Goal: Task Accomplishment & Management: Manage account settings

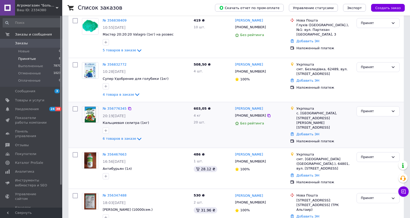
scroll to position [115, 0]
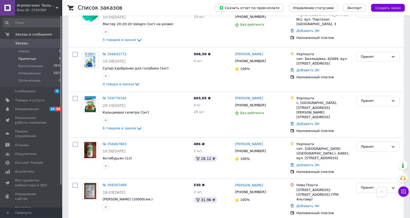
click at [116, 142] on link "№ 356467663" at bounding box center [115, 144] width 24 height 4
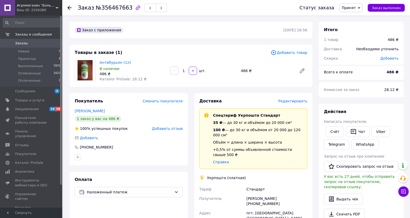
click at [292, 99] on span "Редактировать" at bounding box center [293, 101] width 29 height 4
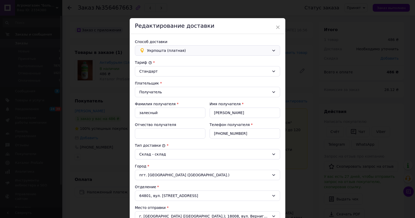
click at [200, 51] on span "Укрпошта (платная)" at bounding box center [208, 51] width 123 height 6
click at [182, 71] on span "Нова Пошта (платная)" at bounding box center [211, 71] width 129 height 5
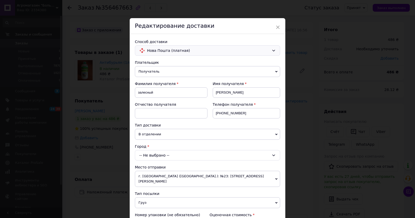
click at [175, 155] on div "-- Не выбрано --" at bounding box center [207, 155] width 145 height 10
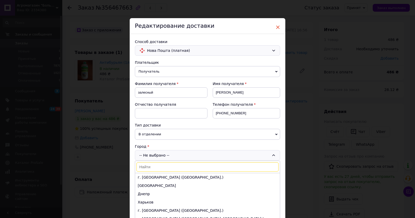
click at [277, 27] on span "×" at bounding box center [278, 27] width 5 height 9
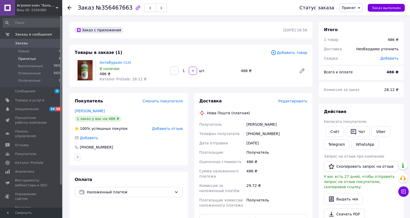
click at [28, 59] on span "Принятые" at bounding box center [27, 59] width 18 height 5
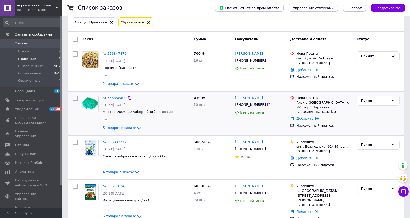
scroll to position [86, 0]
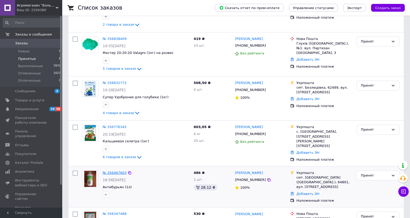
click at [112, 171] on link "№ 356467663" at bounding box center [115, 173] width 24 height 4
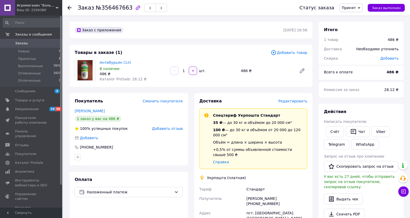
click at [294, 100] on span "Редактировать" at bounding box center [293, 101] width 29 height 4
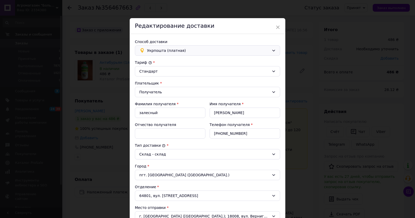
click at [229, 52] on span "Укрпошта (платная)" at bounding box center [208, 51] width 123 height 6
click at [202, 76] on div "Нова Пошта (платная)" at bounding box center [207, 72] width 145 height 10
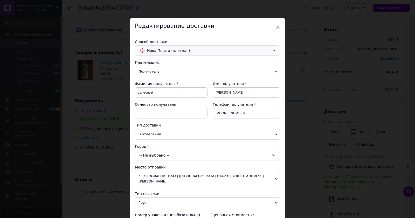
click at [180, 157] on div "-- Не выбрано --" at bounding box center [207, 155] width 145 height 10
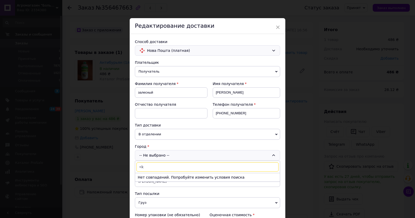
type input "<"
type input "Близнюки"
click at [171, 176] on li "пгт. Близнюки (Харьковская обл.)" at bounding box center [207, 177] width 145 height 8
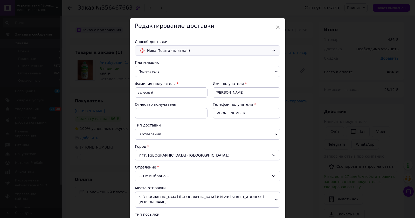
click at [173, 178] on div "-- Не выбрано --" at bounding box center [207, 176] width 145 height 10
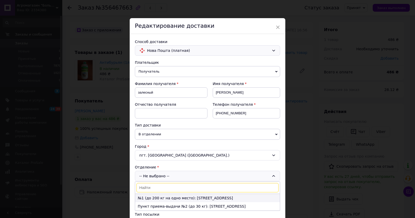
click at [166, 198] on li "№1 (до 200 кг на одно место): ул. Свободы, 2" at bounding box center [207, 198] width 145 height 8
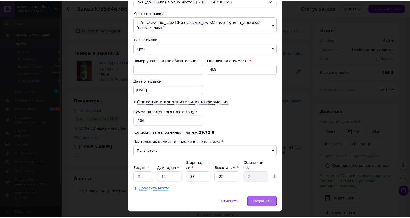
scroll to position [178, 0]
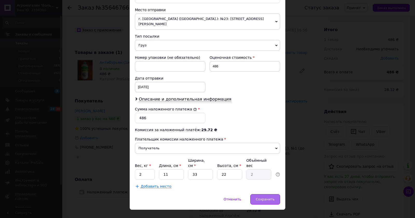
click at [269, 198] on span "Сохранить" at bounding box center [265, 200] width 19 height 4
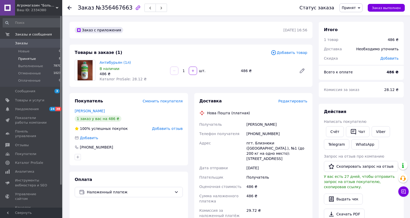
click at [23, 60] on span "Принятые" at bounding box center [27, 59] width 18 height 5
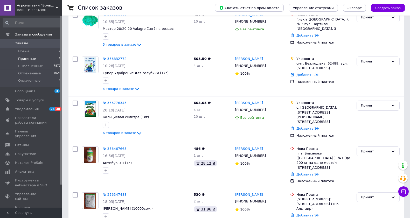
scroll to position [144, 0]
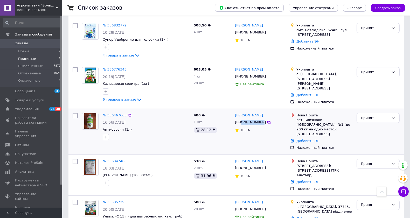
drag, startPoint x: 240, startPoint y: 122, endPoint x: 260, endPoint y: 122, distance: 19.2
click at [260, 122] on div "[PHONE_NUMBER]" at bounding box center [250, 122] width 33 height 7
copy div "0636427905"
click at [36, 102] on span "Товары и услуги" at bounding box center [29, 100] width 29 height 5
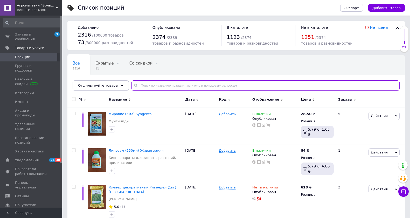
click at [175, 87] on input "text" at bounding box center [266, 85] width 268 height 10
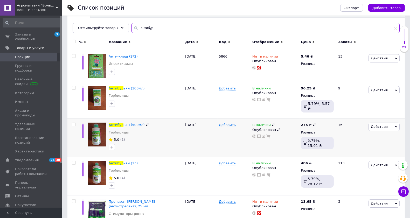
scroll to position [86, 0]
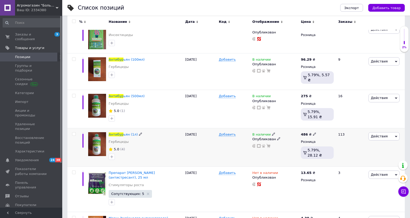
type input "антибур"
click at [313, 133] on icon at bounding box center [314, 134] width 3 height 3
type input "495"
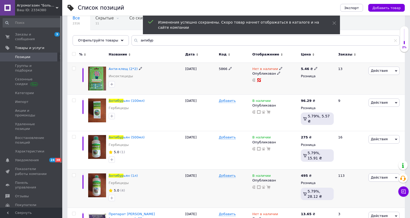
scroll to position [0, 0]
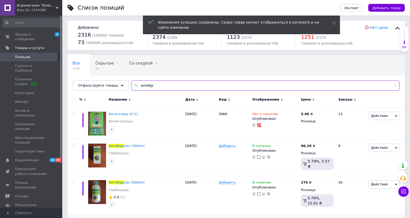
click at [176, 82] on input "антибур" at bounding box center [266, 85] width 268 height 10
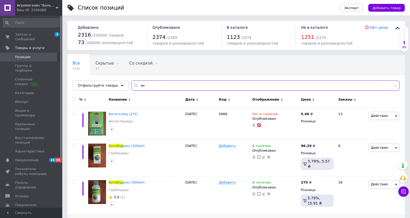
type input "а"
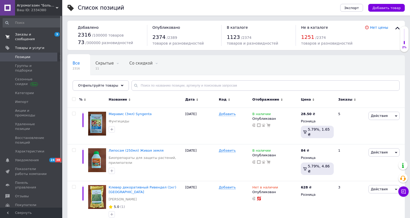
click at [33, 34] on span "Заказы и сообщения" at bounding box center [31, 36] width 33 height 9
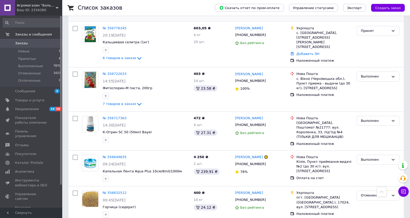
scroll to position [202, 0]
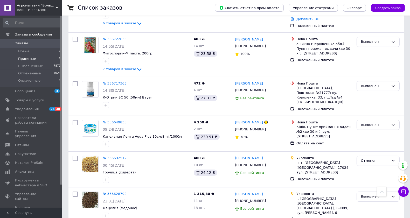
click at [24, 58] on span "Принятые" at bounding box center [27, 59] width 18 height 5
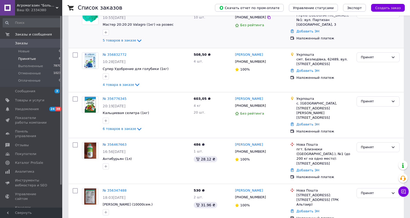
scroll to position [115, 0]
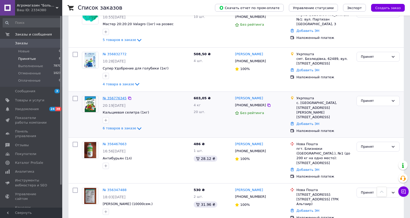
click at [116, 99] on link "№ 356776345" at bounding box center [115, 98] width 24 height 4
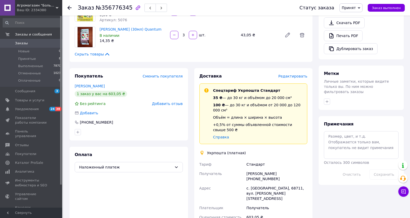
scroll to position [202, 0]
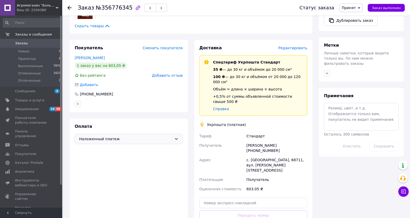
click at [111, 136] on span "Наложенный платеж" at bounding box center [125, 139] width 93 height 6
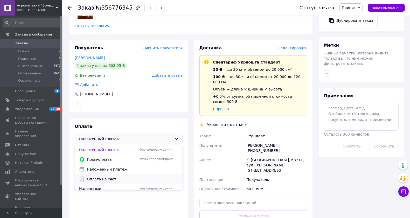
click at [104, 177] on span "Оплата на счет" at bounding box center [133, 179] width 92 height 5
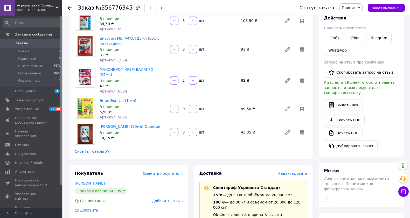
scroll to position [86, 0]
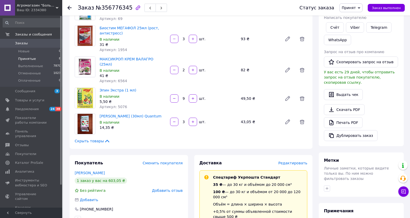
click at [35, 59] on li "Принятые 8" at bounding box center [32, 58] width 64 height 7
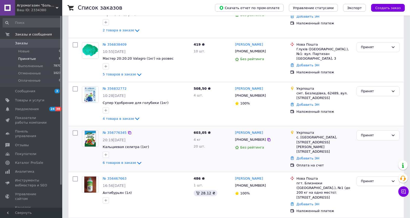
scroll to position [86, 0]
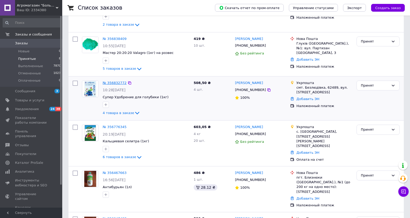
click at [108, 82] on link "№ 356832772" at bounding box center [115, 83] width 24 height 4
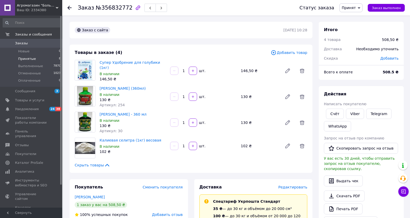
click at [27, 59] on span "Принятые" at bounding box center [27, 59] width 18 height 5
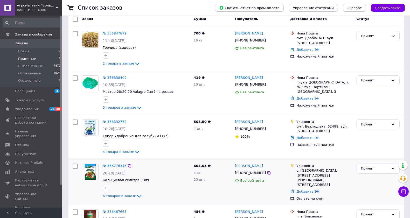
scroll to position [58, 0]
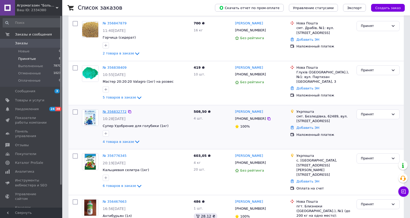
click at [119, 110] on link "№ 356832772" at bounding box center [115, 112] width 24 height 4
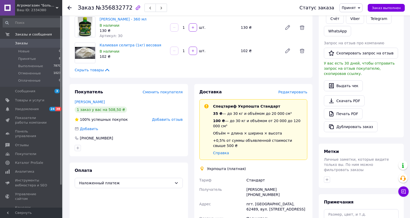
scroll to position [115, 0]
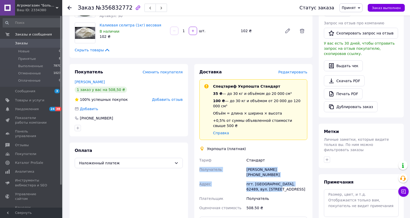
drag, startPoint x: 200, startPoint y: 164, endPoint x: 302, endPoint y: 177, distance: 102.9
click at [306, 177] on div "Тариф Стандарт Получатель оксана шерстюк +380956869611 Адрес пгт. Безлюдовка, 6…" at bounding box center [254, 184] width 110 height 57
copy div "Получатель оксана шерстюк +380956869611 Адрес пгт. Безлюдовка, 62489, вул. Змії…"
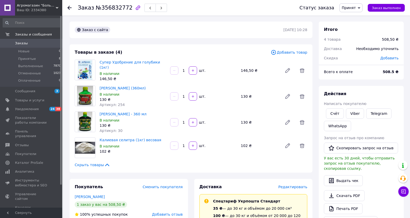
scroll to position [0, 0]
click at [134, 59] on div "Супер Удобрение для голубики (1кг) В наличии 146,50 ₴" at bounding box center [133, 71] width 71 height 24
click at [36, 97] on link "Товары и услуги" at bounding box center [32, 100] width 64 height 9
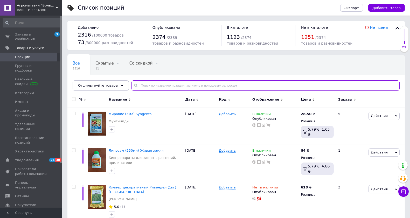
click at [142, 84] on input "text" at bounding box center [266, 85] width 268 height 10
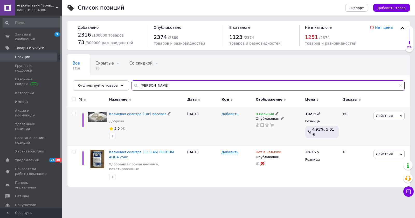
type input "калієва"
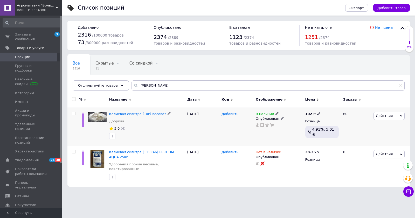
click at [311, 115] on div "102 ₴" at bounding box center [313, 114] width 15 height 5
type input "105"
click at [287, 135] on div "В наличии Опубликован" at bounding box center [280, 127] width 50 height 38
click at [30, 35] on span "Заказы и сообщения" at bounding box center [31, 36] width 33 height 9
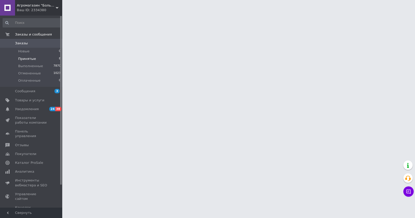
click at [31, 60] on span "Принятые" at bounding box center [27, 59] width 18 height 5
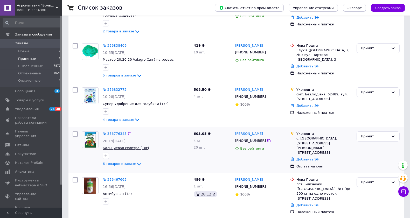
scroll to position [86, 0]
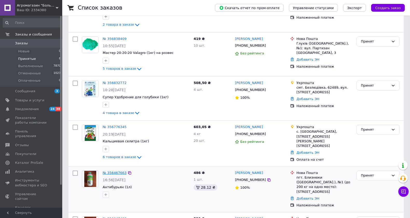
click at [110, 171] on link "№ 356467663" at bounding box center [115, 173] width 24 height 4
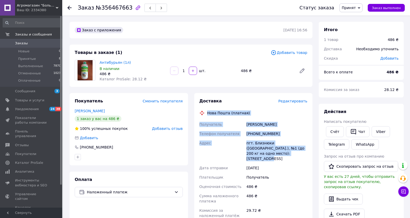
drag, startPoint x: 206, startPoint y: 112, endPoint x: 263, endPoint y: 140, distance: 63.5
click at [293, 154] on div "Доставка Редактировать Нова Пошта (платная) Получатель залесный владимир Телефо…" at bounding box center [254, 191] width 108 height 187
copy div "Нова Пошта (платная) Получатель залесный владимир Телефон получателя +380636427…"
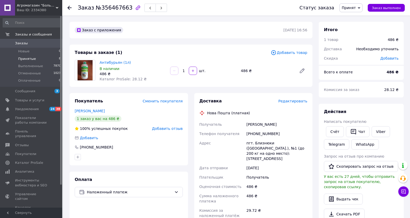
click at [27, 59] on span "Принятые" at bounding box center [27, 59] width 18 height 5
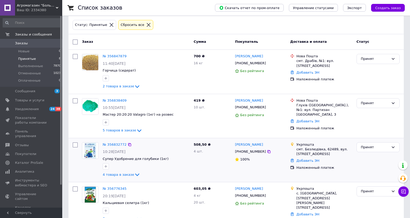
scroll to position [86, 0]
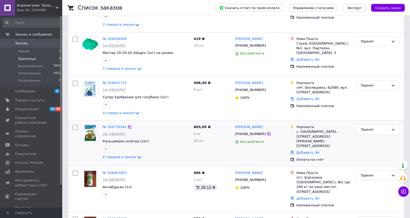
click at [115, 123] on div "№ 356776345 20:19, 11.08.2025 Кальциевая селитра (1кг) 6 товаров в заказе" at bounding box center [146, 143] width 91 height 40
click at [118, 128] on link "№ 356776345" at bounding box center [115, 127] width 24 height 4
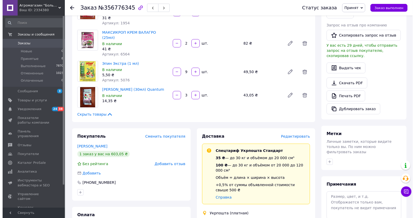
scroll to position [173, 0]
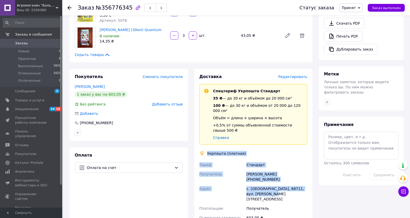
drag, startPoint x: 207, startPoint y: 142, endPoint x: 280, endPoint y: 183, distance: 83.8
click at [280, 183] on div "Доставка Редактировать Спецтариф Укрпошта Стандарт 35 ₴ — до 30 кг и объёмом до…" at bounding box center [254, 173] width 108 height 199
copy div "Укрпошта (платная) Тариф Стандарт Получатель Валентина Пепеляшкова +38098955858…"
click at [303, 75] on span "Редактировать" at bounding box center [293, 77] width 29 height 4
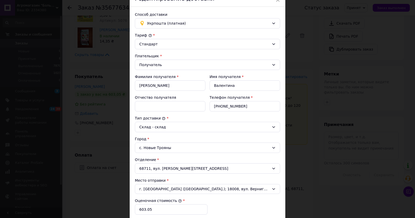
scroll to position [86, 0]
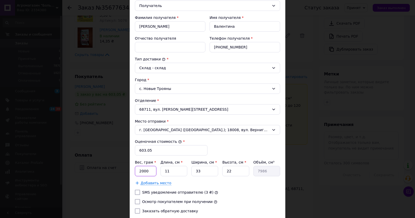
click at [151, 171] on input "2000" at bounding box center [146, 171] width 22 height 10
type input "2"
type input "4508"
click at [176, 170] on input "11" at bounding box center [174, 171] width 27 height 10
type input "1"
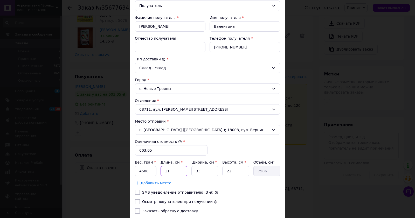
type input "726"
type input "2"
type input "1452"
type input "21"
type input "15246"
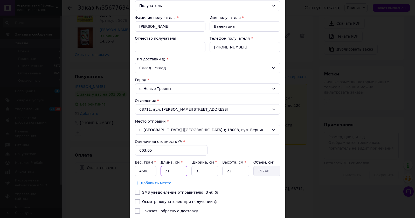
type input "21"
click at [208, 173] on input "33" at bounding box center [205, 171] width 27 height 10
type input "3"
type input "1386"
type input "1"
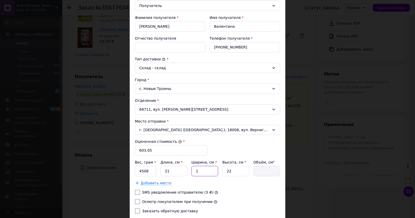
type input "462"
type input "17"
type input "7854"
type input "17"
click at [242, 171] on input "22" at bounding box center [235, 171] width 27 height 10
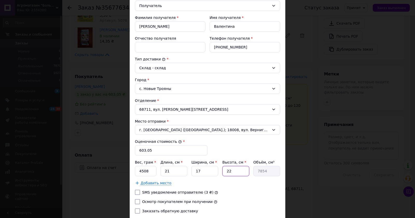
type input "2"
type input "714"
type input "20"
type input "7140"
type input "20"
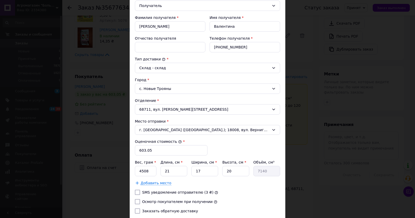
click at [136, 191] on input "SMS уведомление отправителю (3 ₴)" at bounding box center [137, 192] width 5 height 5
checkbox input "true"
click at [136, 203] on input "Осмотр покупателем при получении" at bounding box center [137, 201] width 5 height 5
checkbox input "true"
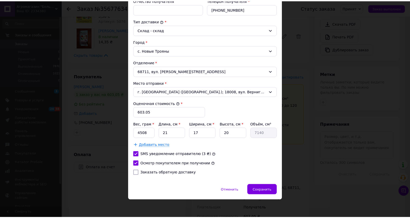
scroll to position [126, 0]
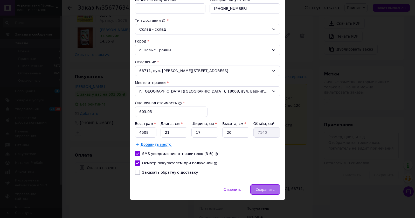
click at [271, 189] on span "Сохранить" at bounding box center [265, 190] width 19 height 4
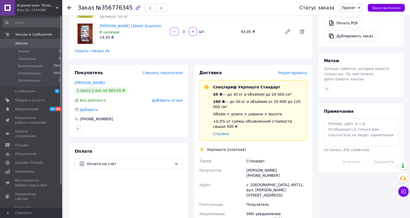
scroll to position [288, 0]
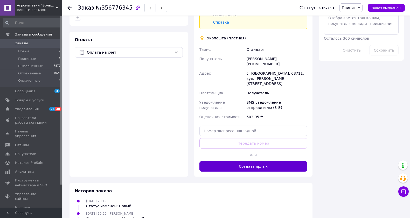
click at [266, 161] on button "Создать ярлык" at bounding box center [254, 166] width 108 height 10
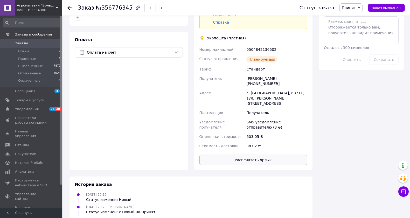
click at [273, 155] on button "Распечатать ярлык" at bounding box center [254, 160] width 108 height 10
click at [22, 53] on span "Новые" at bounding box center [23, 51] width 11 height 5
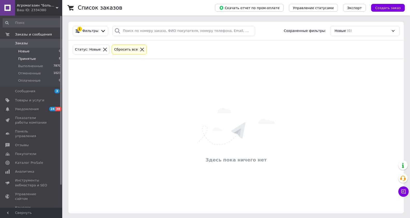
click at [26, 61] on li "Принятые 8" at bounding box center [32, 58] width 64 height 7
